Goal: Check status: Check status

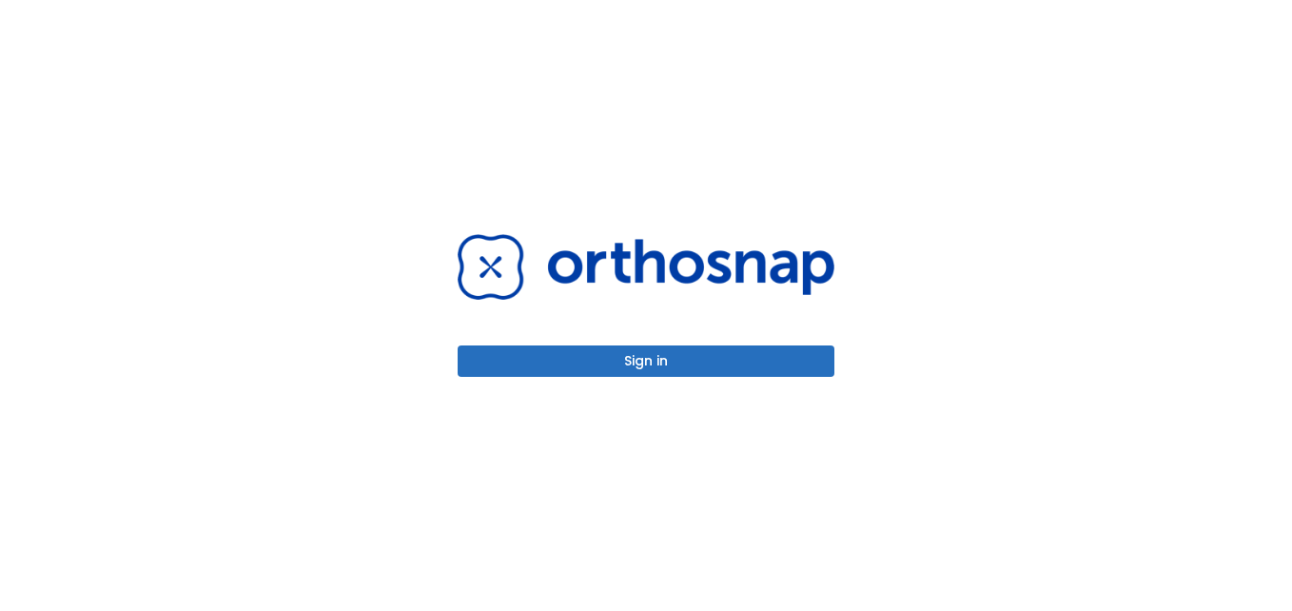
click at [623, 360] on button "Sign in" at bounding box center [646, 360] width 377 height 31
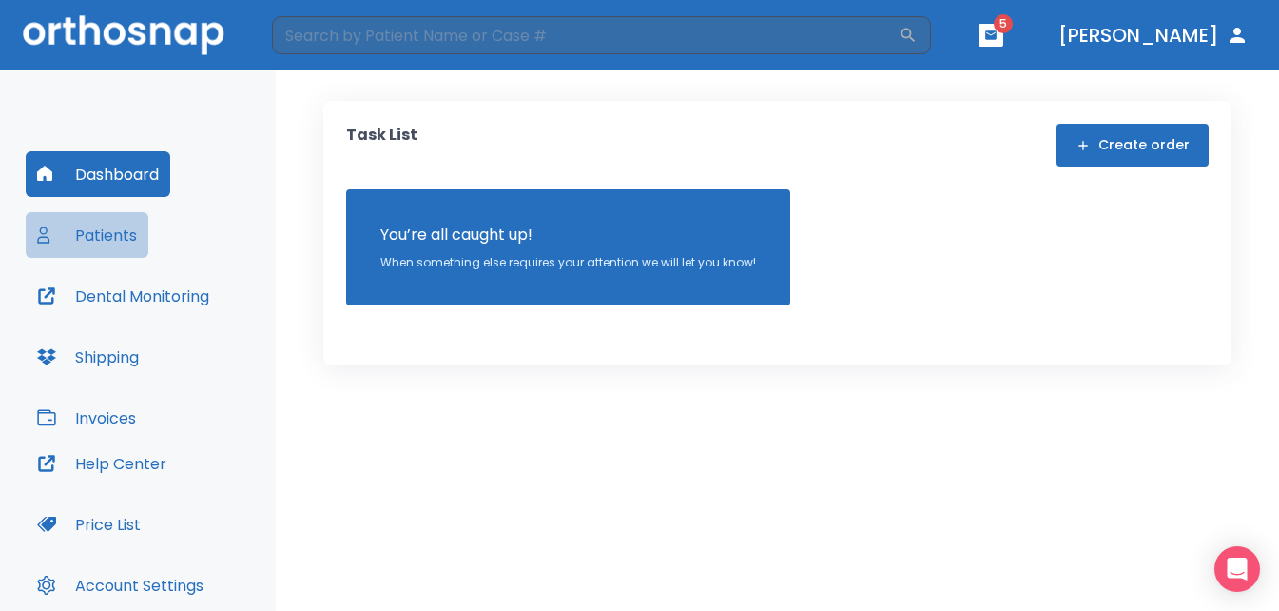
click at [97, 232] on button "Patients" at bounding box center [87, 235] width 123 height 46
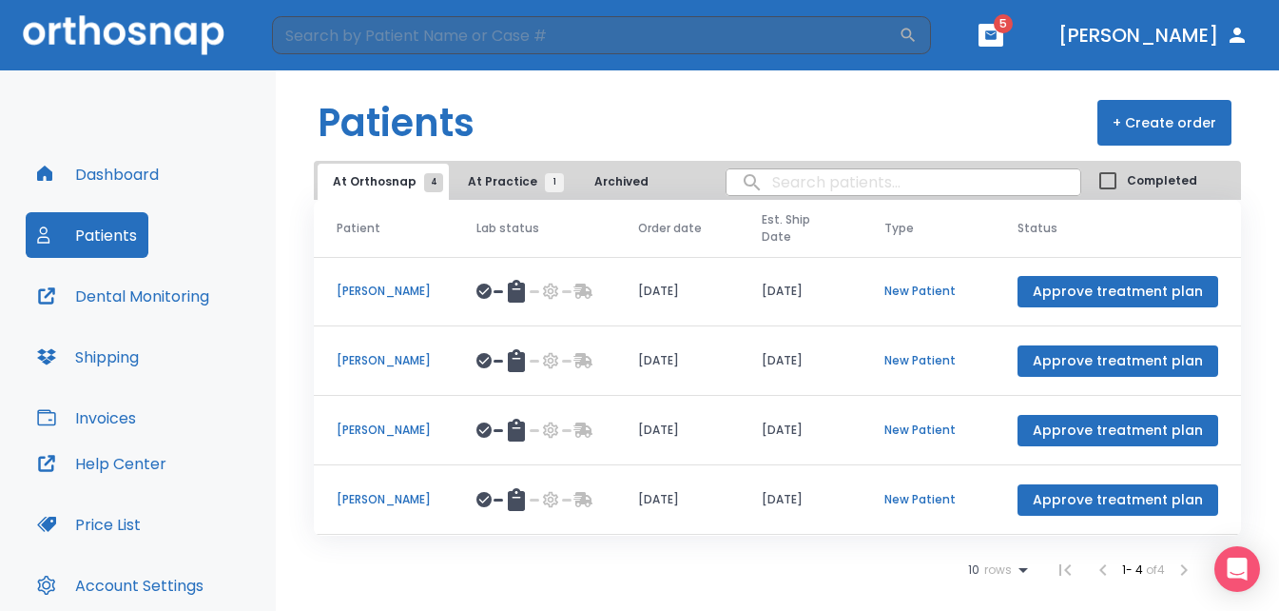
click at [388, 360] on p "[PERSON_NAME]" at bounding box center [384, 360] width 94 height 17
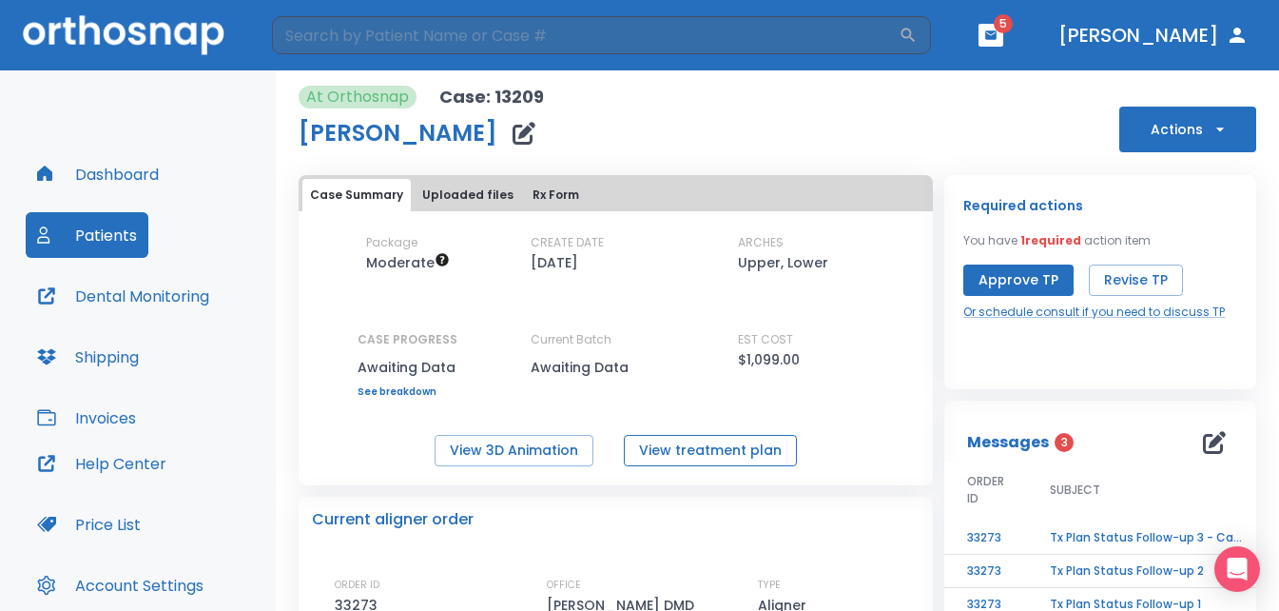
click at [729, 447] on button "View treatment plan" at bounding box center [710, 450] width 173 height 31
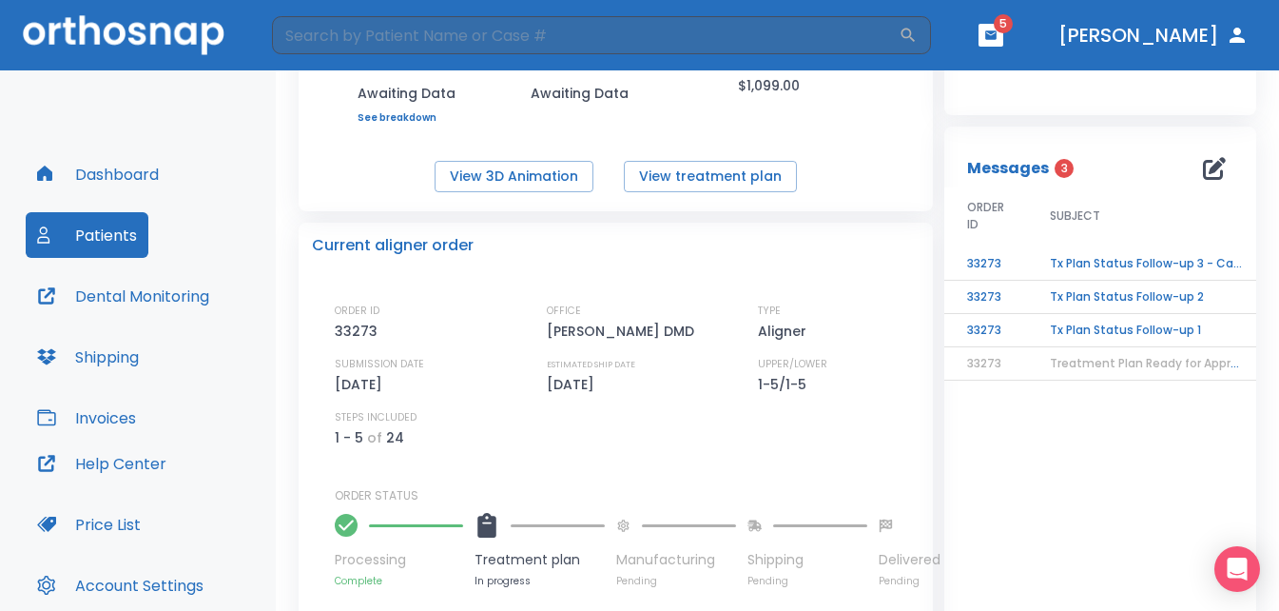
scroll to position [285, 0]
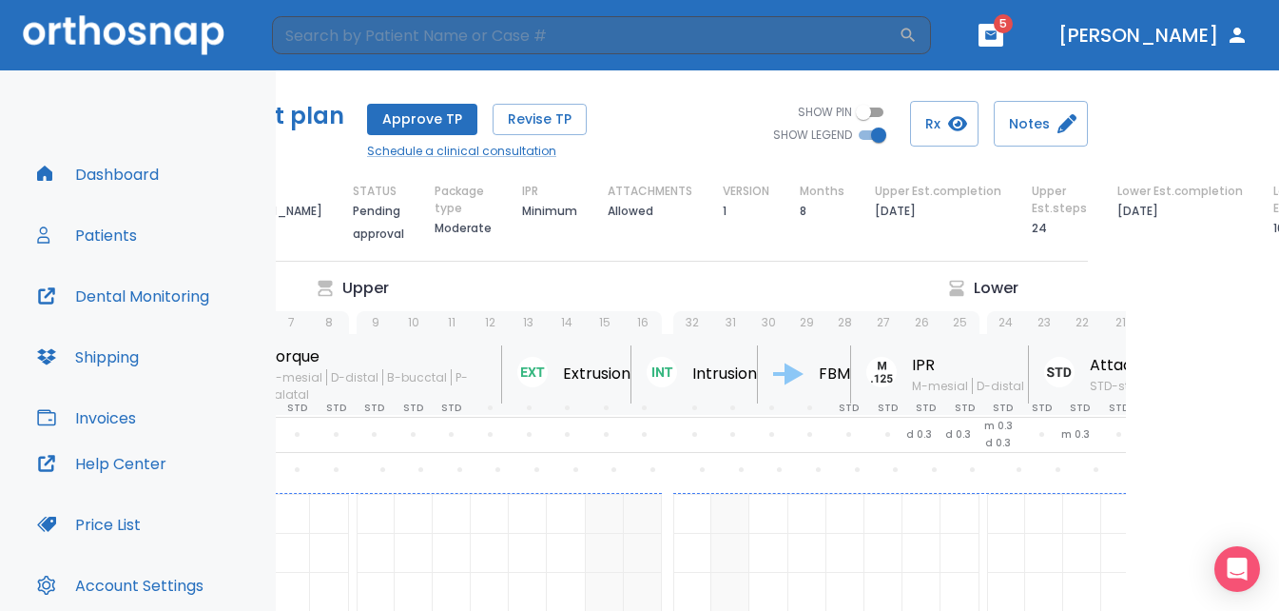
scroll to position [0, 164]
